Goal: Task Accomplishment & Management: Manage account settings

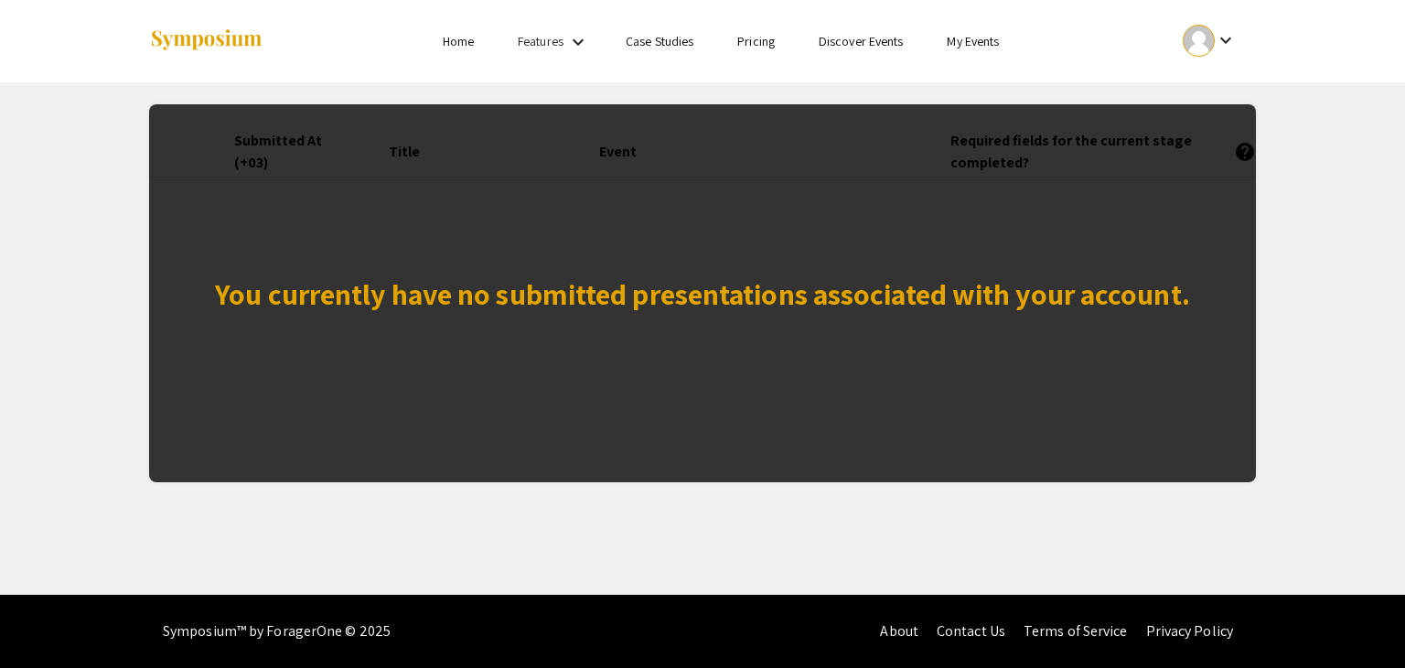
click at [976, 43] on link "My Events" at bounding box center [973, 41] width 52 height 16
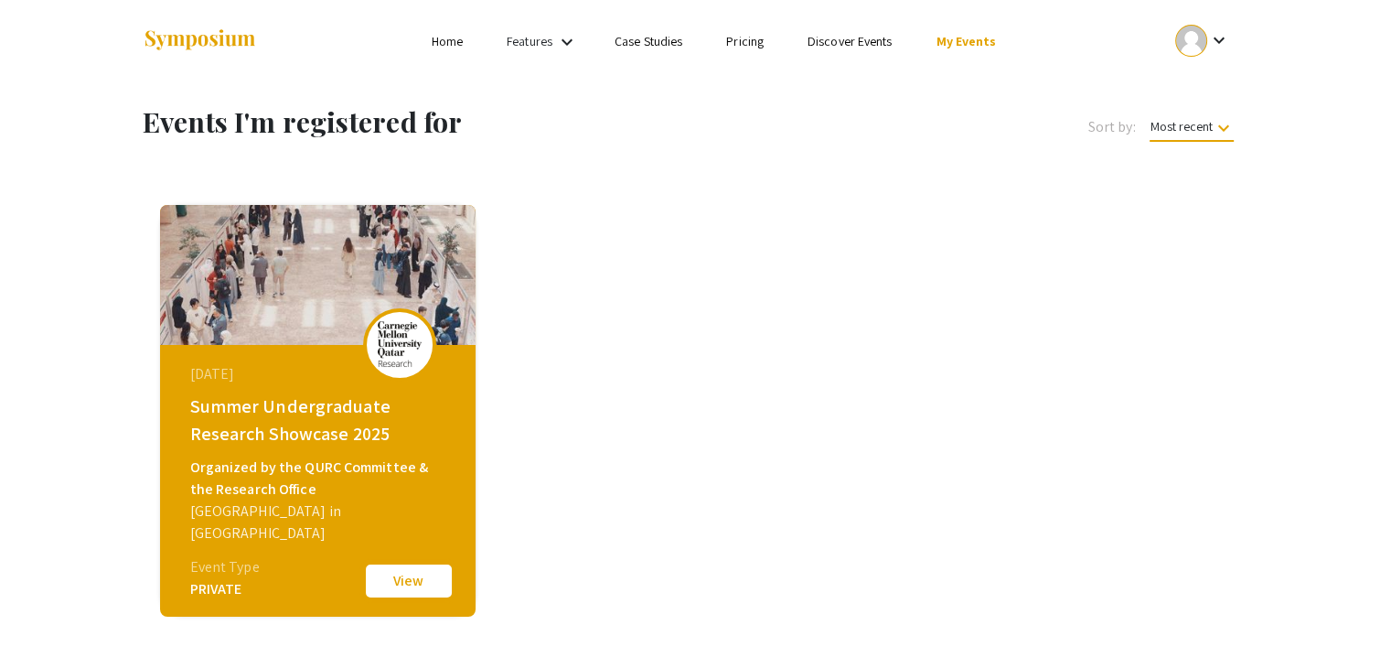
click at [409, 573] on button "View" at bounding box center [408, 581] width 91 height 38
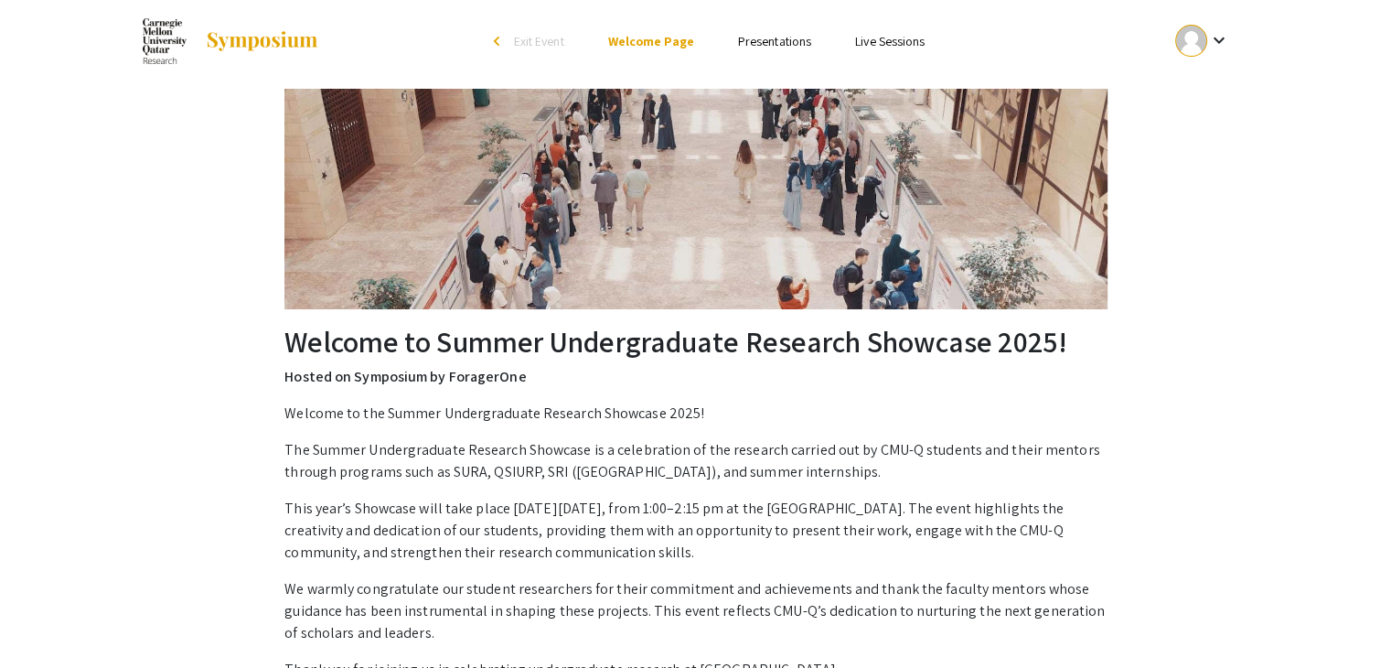
click at [253, 42] on img at bounding box center [262, 41] width 114 height 22
click at [223, 38] on img at bounding box center [262, 41] width 114 height 22
click at [164, 38] on img at bounding box center [165, 41] width 44 height 46
click at [1211, 48] on mat-icon "keyboard_arrow_down" at bounding box center [1218, 40] width 22 height 22
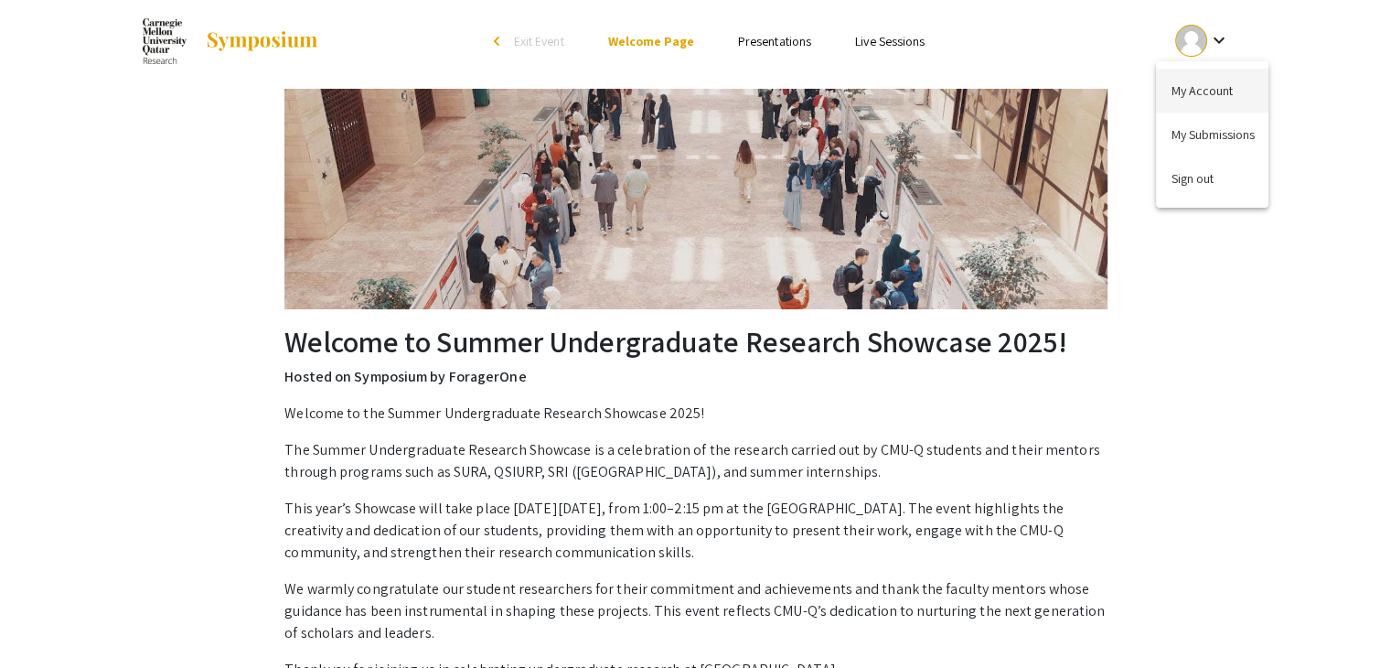
click at [1201, 89] on button "My Account" at bounding box center [1212, 91] width 113 height 44
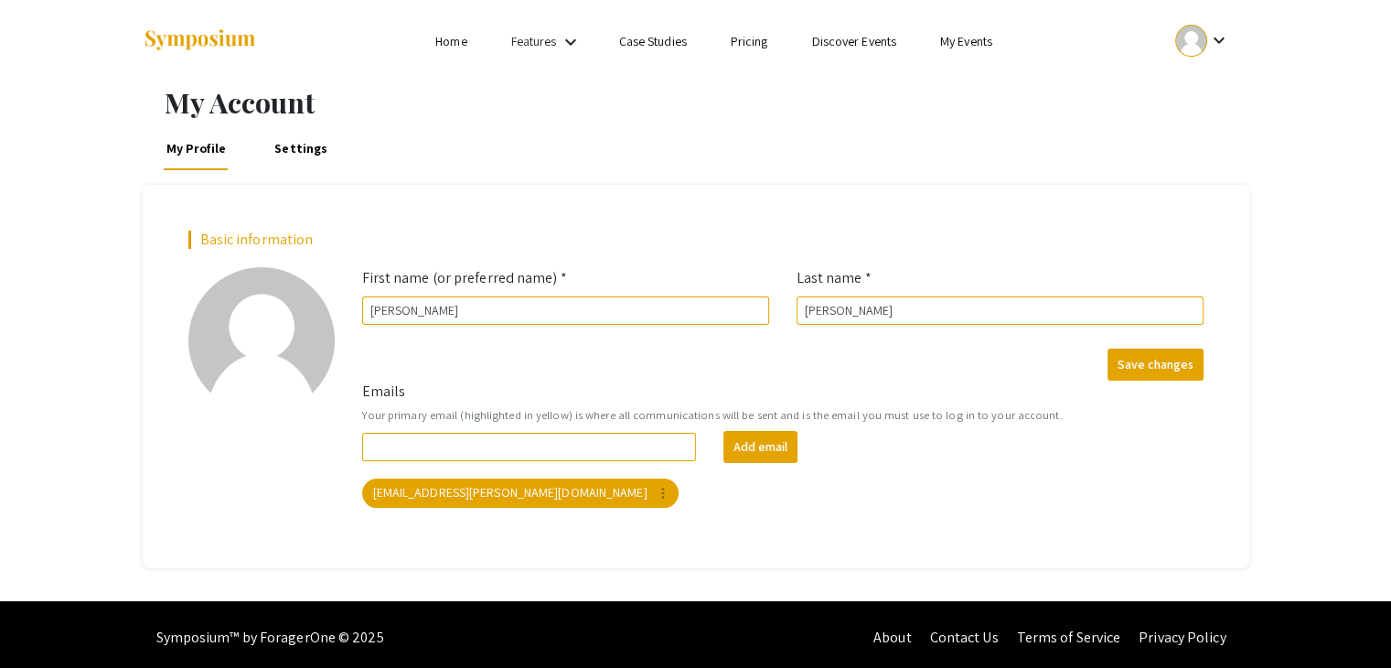
scroll to position [5, 0]
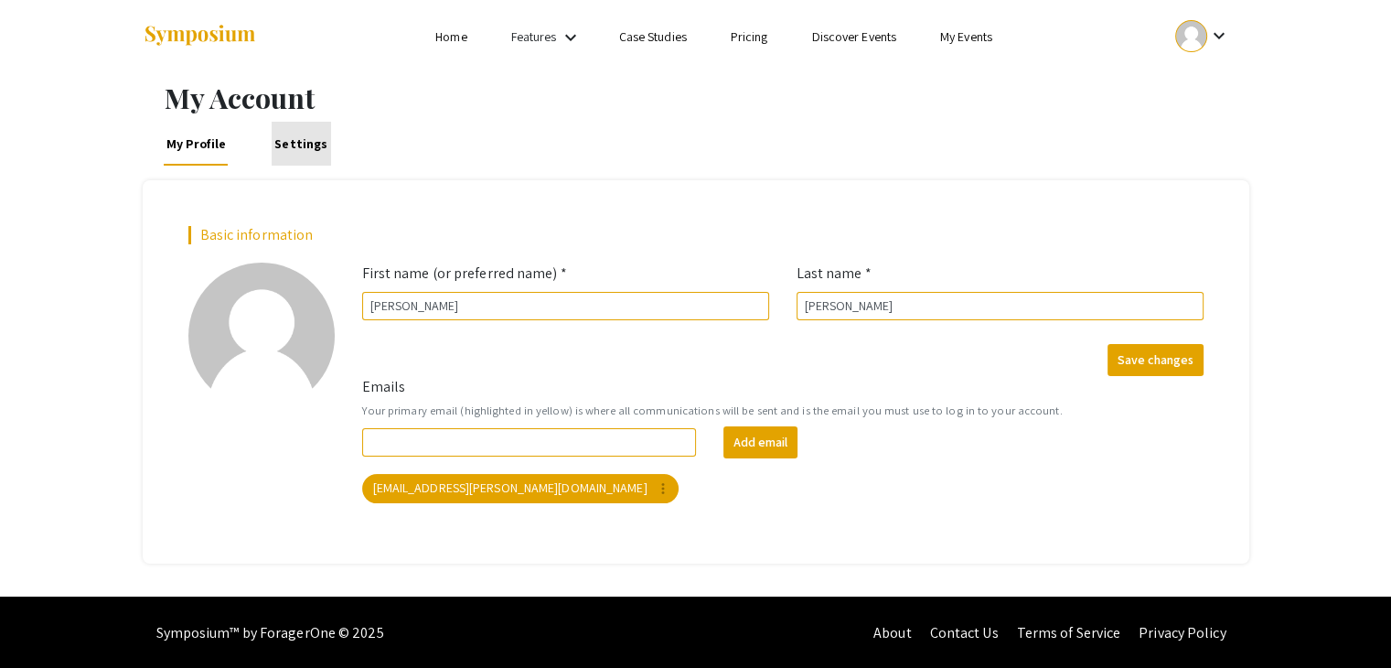
click at [299, 137] on link "Settings" at bounding box center [301, 144] width 59 height 44
